Goal: Task Accomplishment & Management: Complete application form

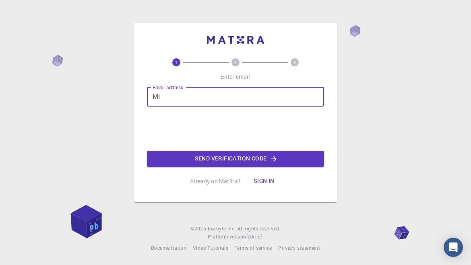
type input "M"
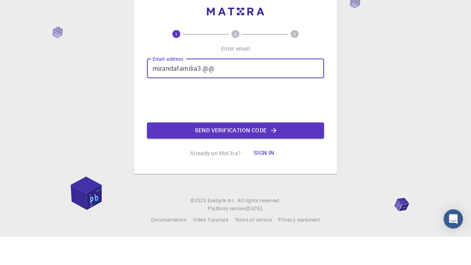
click at [232, 89] on input "mirandafamilia3 @@" at bounding box center [235, 96] width 177 height 19
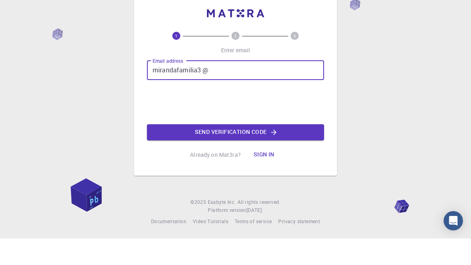
scroll to position [29, 0]
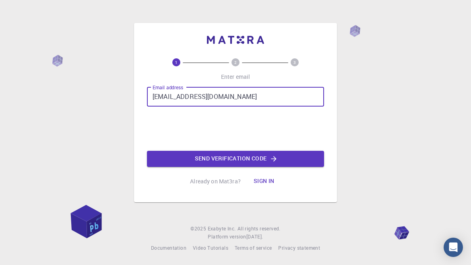
type input "[EMAIL_ADDRESS][DOMAIN_NAME]"
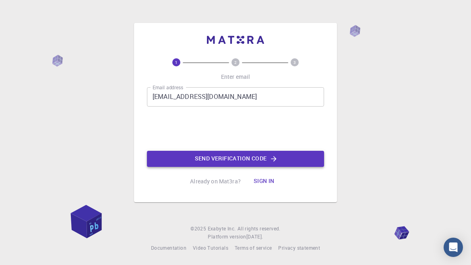
click at [204, 151] on button "Send verification code" at bounding box center [235, 159] width 177 height 16
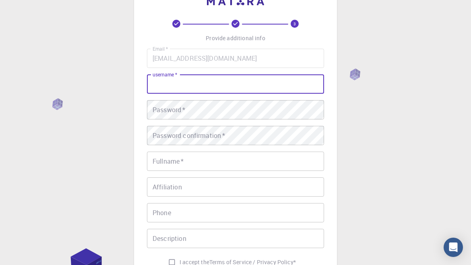
click at [177, 84] on div "username   * username   *" at bounding box center [235, 83] width 177 height 19
type input "Nananananana"
click at [174, 110] on div "Password   * Password   *" at bounding box center [235, 110] width 177 height 19
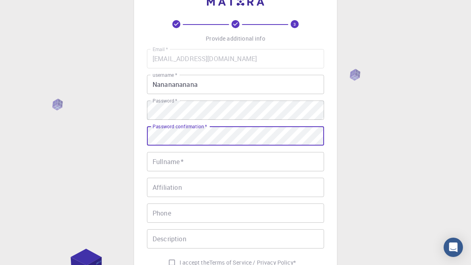
scroll to position [29, 0]
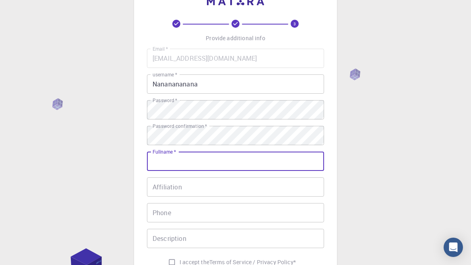
click at [204, 168] on input "Fullname   *" at bounding box center [235, 161] width 177 height 19
click at [213, 255] on label "I accept the Terms of Service / Privacy Policy *" at bounding box center [230, 262] width 132 height 15
click at [179, 255] on input "I accept the Terms of Service / Privacy Policy *" at bounding box center [171, 262] width 15 height 15
checkbox input "true"
click at [194, 161] on input "Fullname   *" at bounding box center [235, 161] width 177 height 19
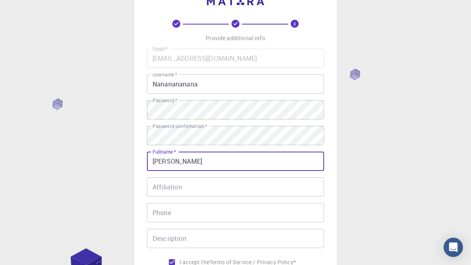
type input "[PERSON_NAME]"
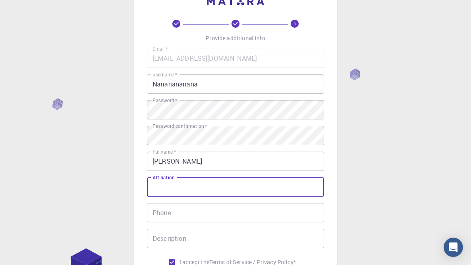
click at [190, 192] on input "Affiliation" at bounding box center [235, 186] width 177 height 19
type input "Unibe"
click at [179, 213] on input "Phone" at bounding box center [235, 213] width 177 height 19
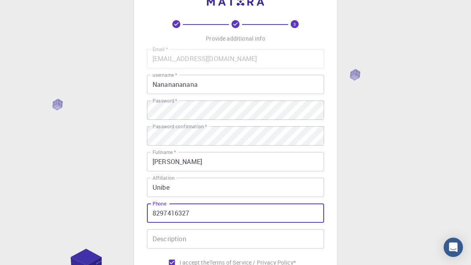
scroll to position [39, 0]
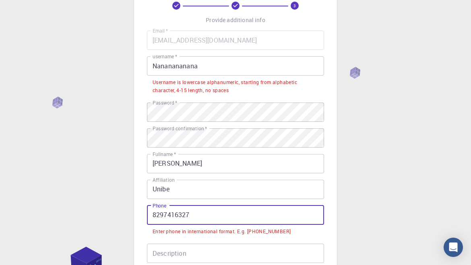
click at [152, 214] on input "8297416327" at bounding box center [235, 215] width 177 height 19
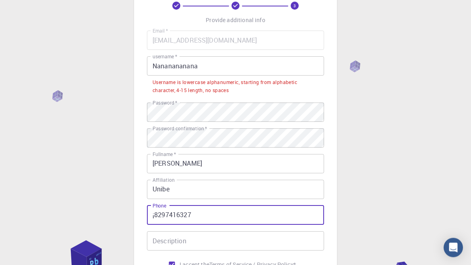
scroll to position [46, 0]
type input "[PHONE_NUMBER]"
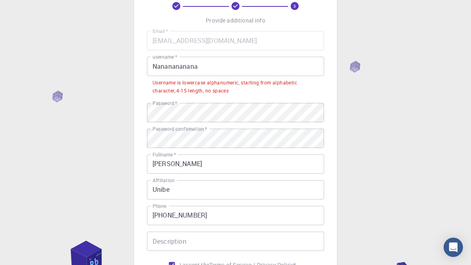
scroll to position [47, 0]
click at [227, 66] on input "Nananananana" at bounding box center [235, 65] width 177 height 19
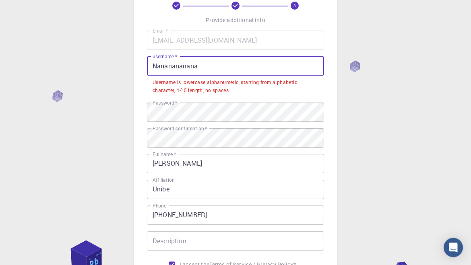
click at [227, 66] on input "Nananananana" at bounding box center [235, 65] width 177 height 19
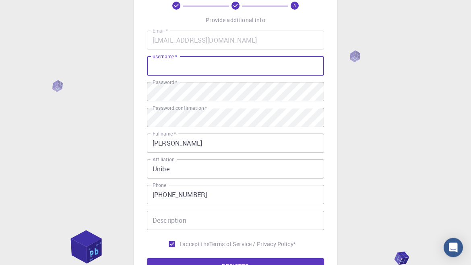
scroll to position [46, 0]
type input "nnananana"
click at [187, 265] on button "REGISTER" at bounding box center [235, 267] width 177 height 16
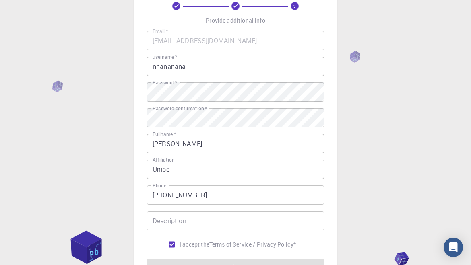
scroll to position [47, 0]
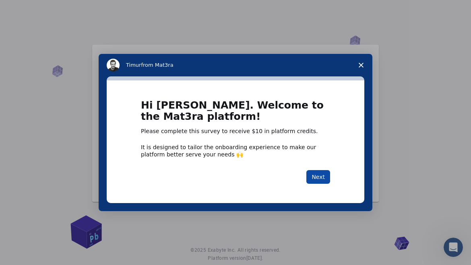
click at [323, 184] on button "Next" at bounding box center [318, 177] width 24 height 14
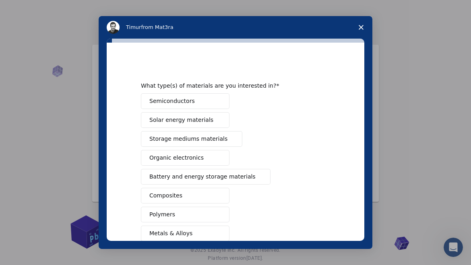
scroll to position [66, 0]
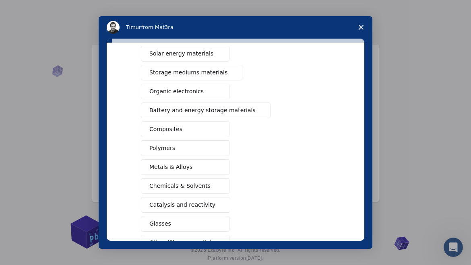
click at [202, 193] on button "Chemicals & Solvents" at bounding box center [185, 186] width 89 height 16
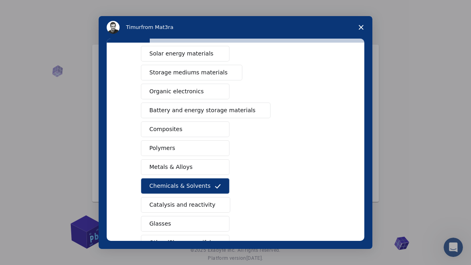
click at [203, 205] on span "Catalysis and reactivity" at bounding box center [182, 205] width 66 height 8
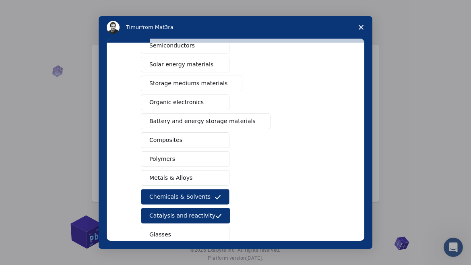
scroll to position [55, 0]
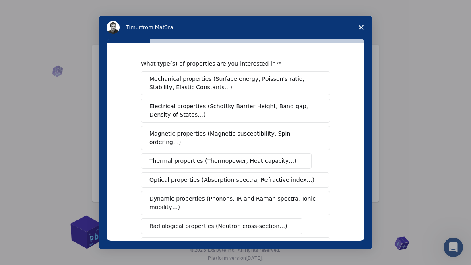
scroll to position [0, 0]
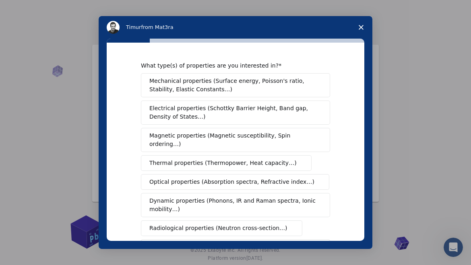
click at [255, 89] on span "Mechanical properties (Surface energy, Poisson's ratio, Stability, Elastic Cons…" at bounding box center [233, 85] width 168 height 17
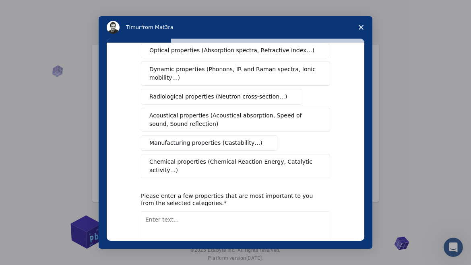
scroll to position [131, 0]
click at [330, 241] on div "What type(s) of properties are you interested in? Mechanical properties (Surfac…" at bounding box center [236, 142] width 258 height 198
click at [324, 259] on button "Next" at bounding box center [318, 266] width 24 height 14
click at [284, 243] on div "What type(s) of properties are you interested in? Mechanical properties (Surfac…" at bounding box center [235, 102] width 189 height 342
type textarea "Structure"
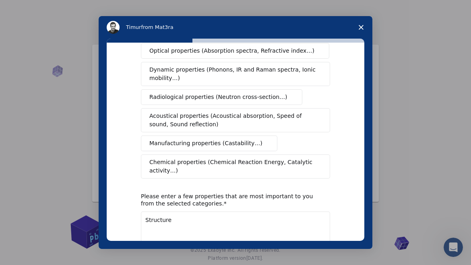
click at [329, 259] on button "Next" at bounding box center [318, 266] width 24 height 14
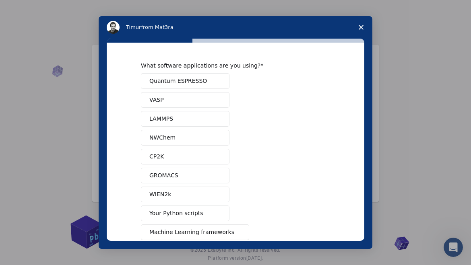
scroll to position [0, 0]
click at [207, 138] on button "NWChem" at bounding box center [185, 138] width 89 height 16
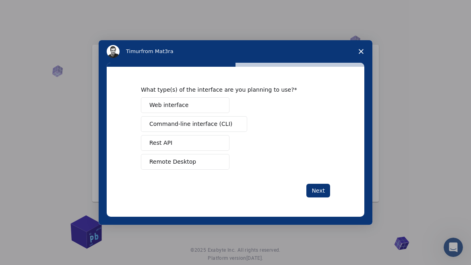
click at [210, 113] on button "Web interface" at bounding box center [185, 105] width 89 height 16
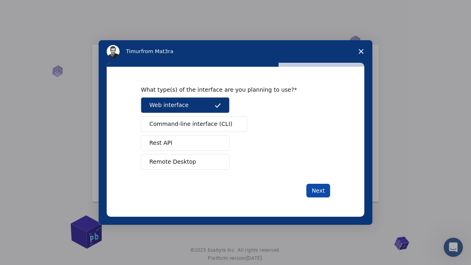
click at [314, 198] on button "Next" at bounding box center [318, 191] width 24 height 14
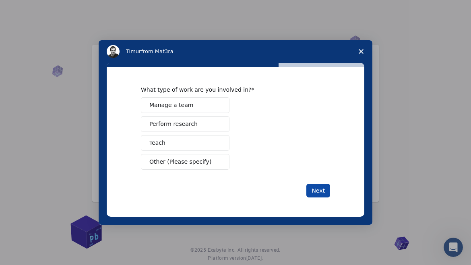
click at [319, 198] on button "Next" at bounding box center [318, 191] width 24 height 14
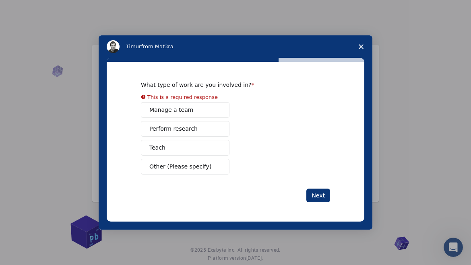
click at [201, 172] on div "Manage a team Perform research Teach Other (Please specify)" at bounding box center [235, 138] width 189 height 72
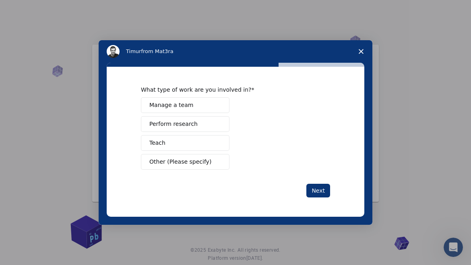
click at [179, 151] on button "Teach" at bounding box center [185, 143] width 89 height 16
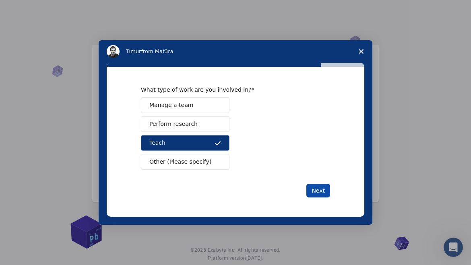
click at [326, 198] on button "Next" at bounding box center [318, 191] width 24 height 14
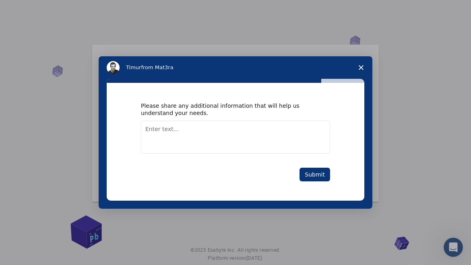
click at [266, 154] on textarea "Enter text..." at bounding box center [235, 137] width 189 height 33
click at [267, 154] on textarea "Nothu" at bounding box center [235, 137] width 189 height 33
type textarea "Nothing"
click at [303, 181] on button "Submit" at bounding box center [314, 175] width 31 height 14
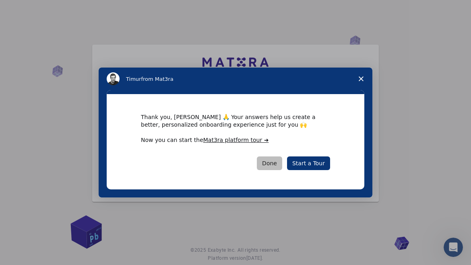
click at [278, 170] on button "Done" at bounding box center [269, 164] width 25 height 14
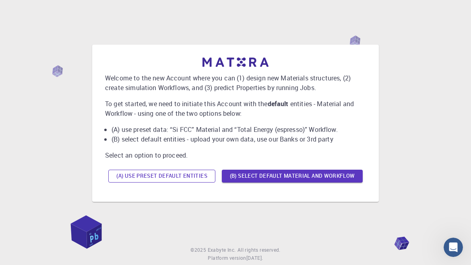
click at [181, 183] on button "(A) Use preset default entities" at bounding box center [161, 176] width 107 height 13
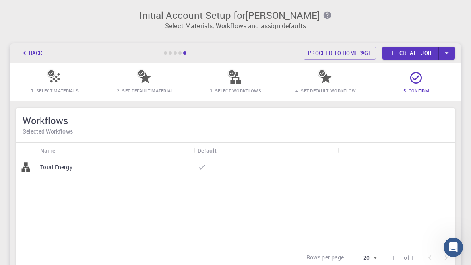
click at [421, 57] on link "Create job" at bounding box center [410, 53] width 56 height 13
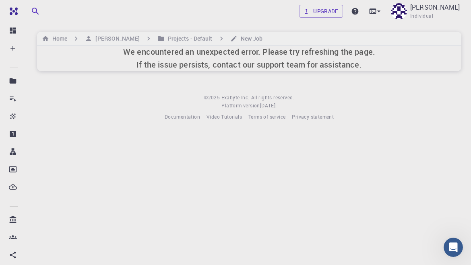
click at [95, 76] on div "Upgrade [PERSON_NAME] Individual Home [PERSON_NAME] Projects - Default New Job …" at bounding box center [248, 67] width 443 height 134
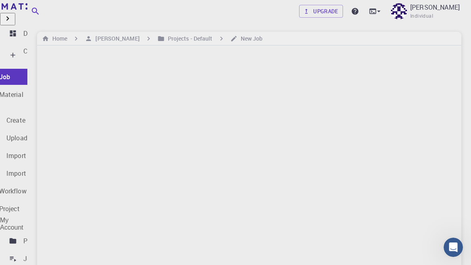
click at [35, 46] on p "Create" at bounding box center [32, 51] width 19 height 10
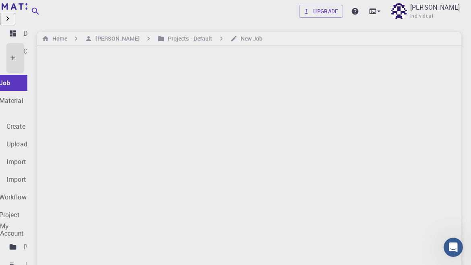
click at [23, 96] on p "New Material" at bounding box center [4, 101] width 39 height 10
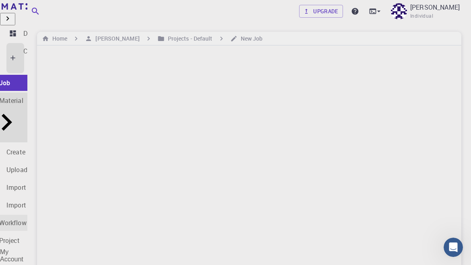
click at [47, 215] on link "New Workflow" at bounding box center [21, 223] width 103 height 16
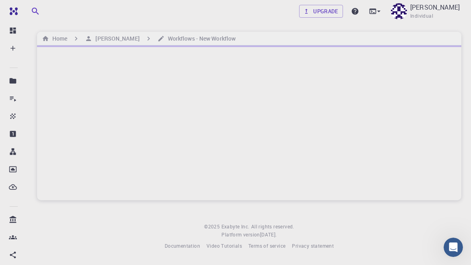
scroll to position [42, 0]
click at [43, 170] on div at bounding box center [249, 122] width 424 height 155
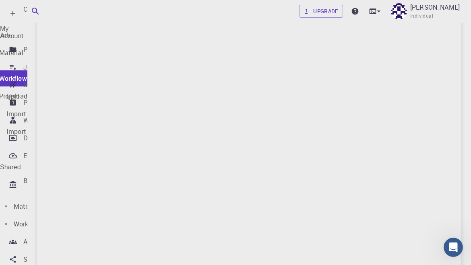
click at [2, 164] on li "External Uploads" at bounding box center [13, 156] width 27 height 16
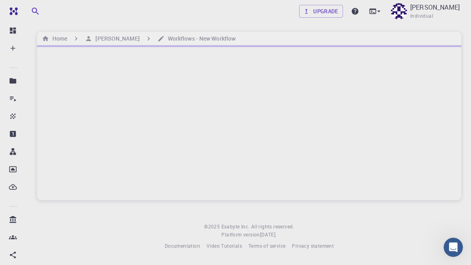
scroll to position [14, 0]
